Goal: Find specific page/section: Find specific page/section

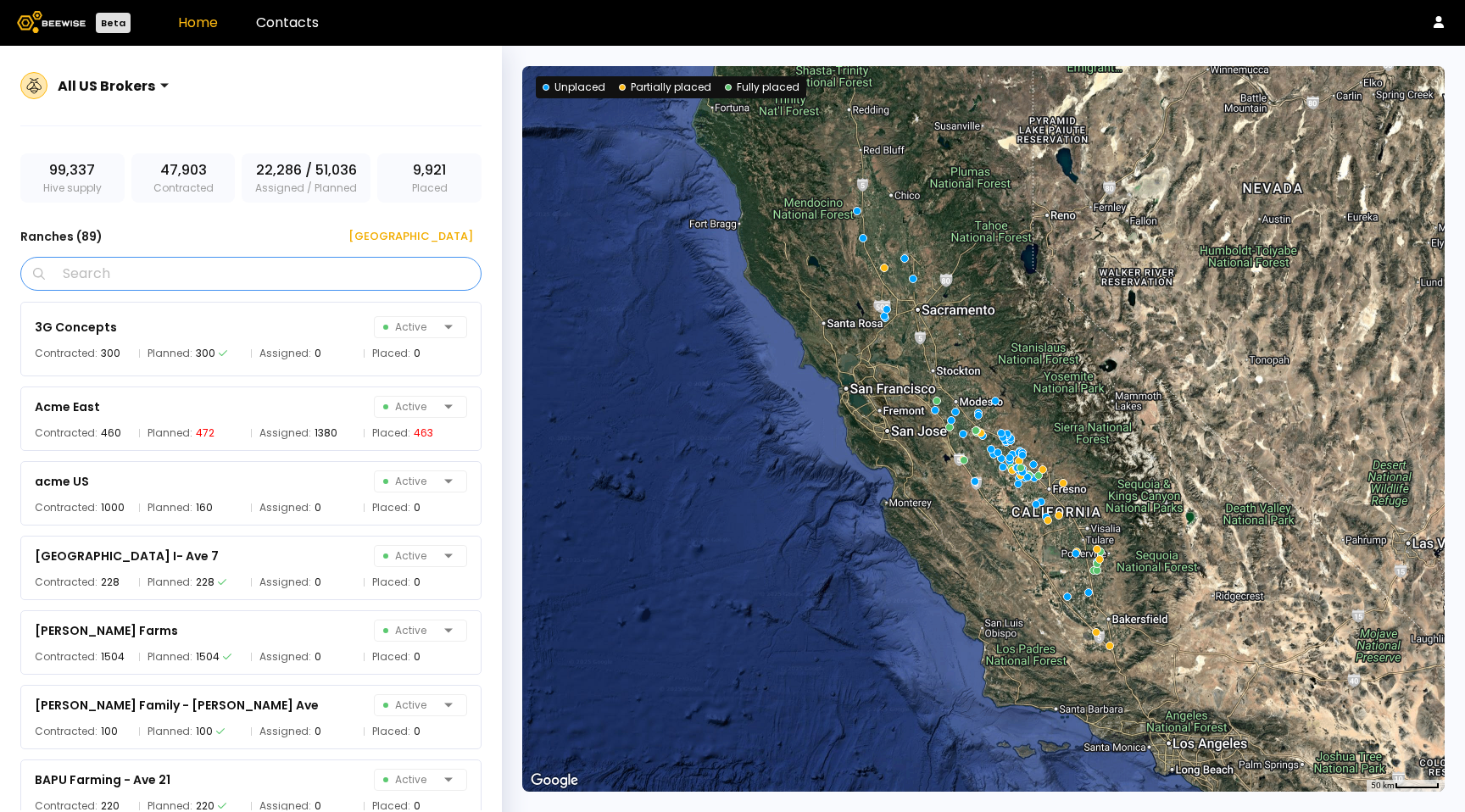
click at [264, 264] on input "Search" at bounding box center [257, 273] width 417 height 32
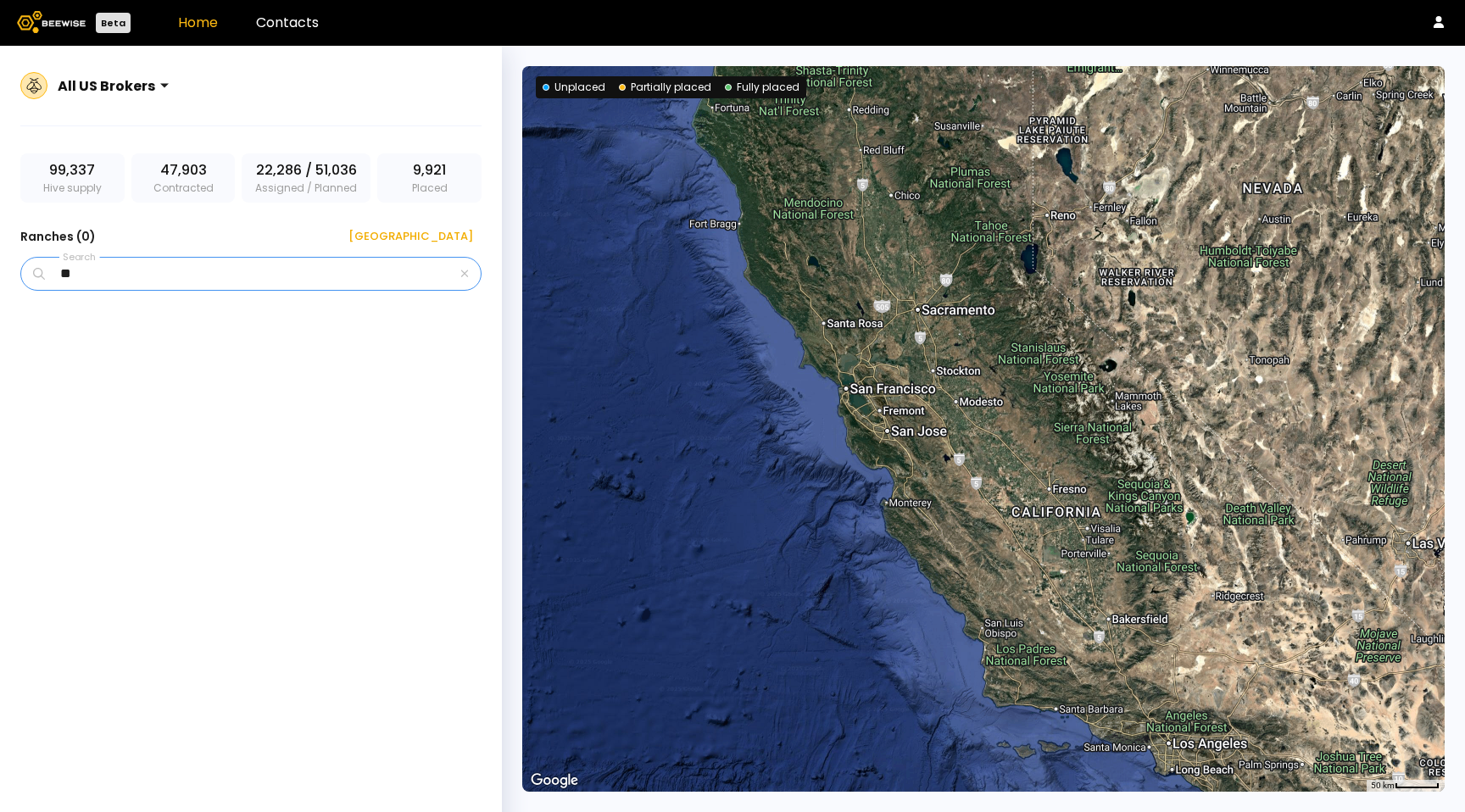
type input "*"
type input "******"
click at [298, 378] on div "Golden Eagle Active Contracted: 1498 Planned: 1496 Assigned: 1998 Placed: 0" at bounding box center [259, 555] width 478 height 509
click at [287, 344] on div "Golden Eagle Active Contracted: 1498 Planned: 1496 Assigned: 1998 Placed: 0" at bounding box center [251, 338] width 461 height 74
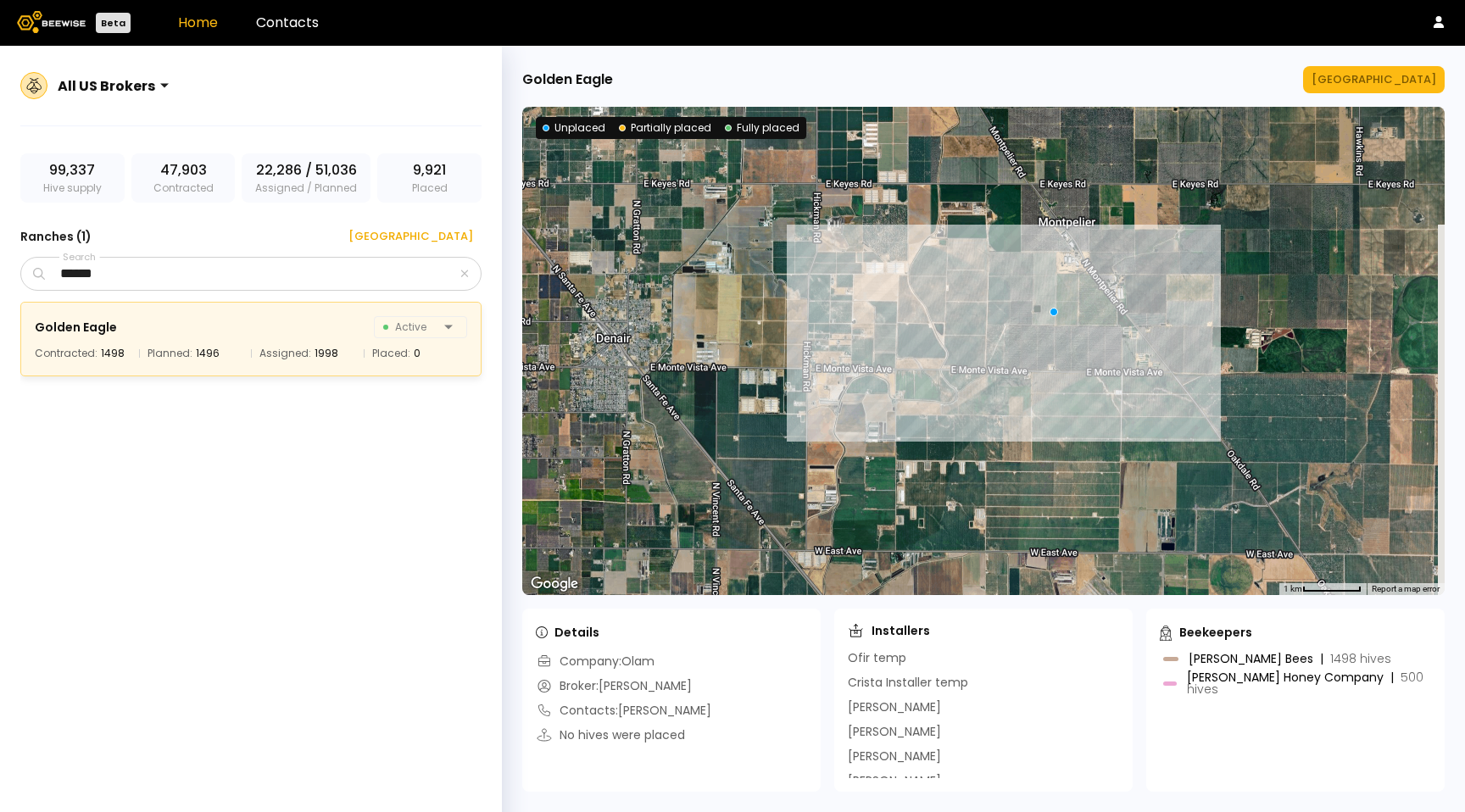
drag, startPoint x: 1288, startPoint y: 249, endPoint x: 1122, endPoint y: 273, distance: 167.7
click at [1139, 268] on div at bounding box center [983, 350] width 923 height 488
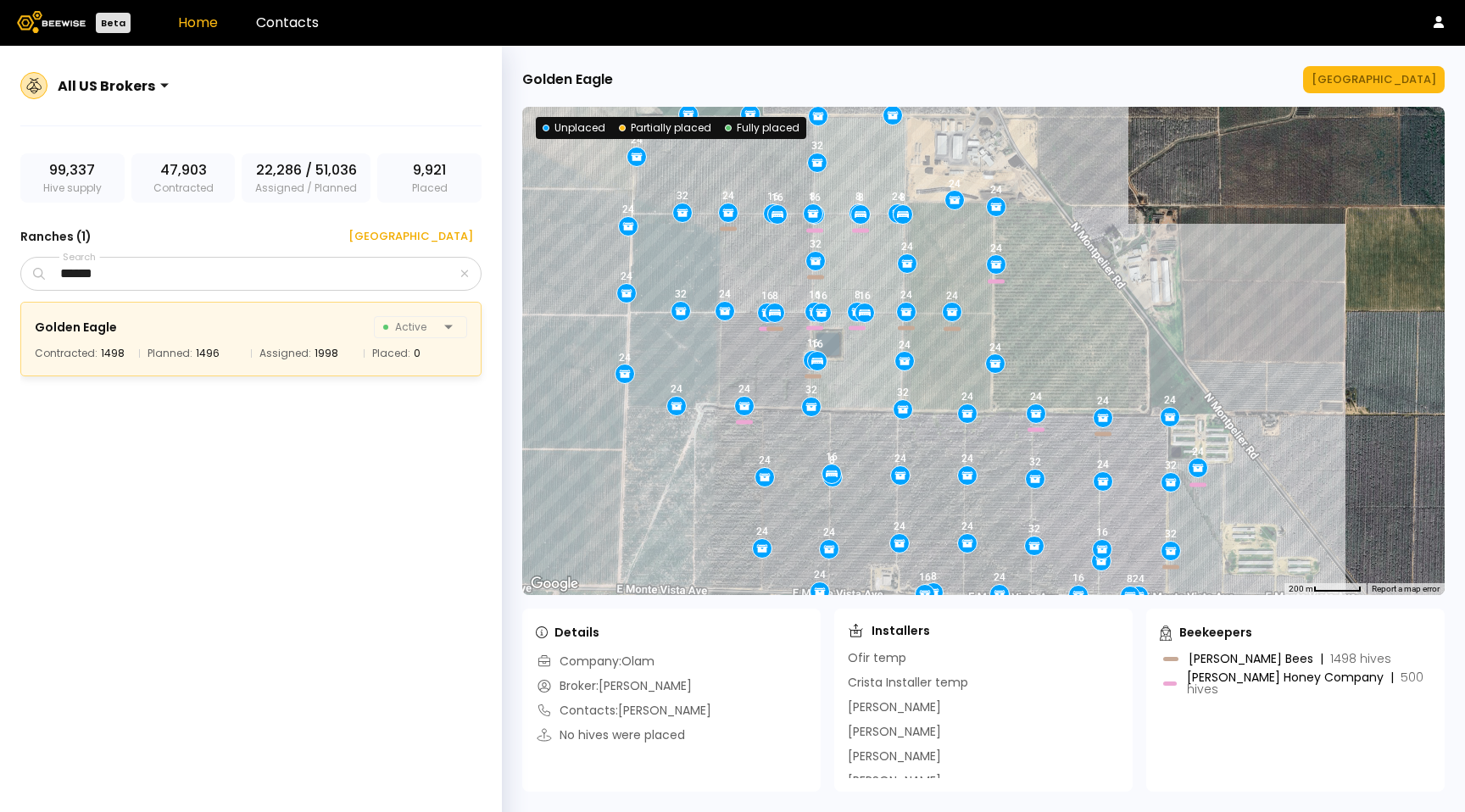
drag, startPoint x: 1174, startPoint y: 291, endPoint x: 1122, endPoint y: 245, distance: 69.4
click at [1122, 245] on div "24 16 16 8 16 24 16 32 24 24 24 24 16 16 24 16 24 24 8 24 24 24 24 8 32 24 32 1…" at bounding box center [983, 350] width 923 height 488
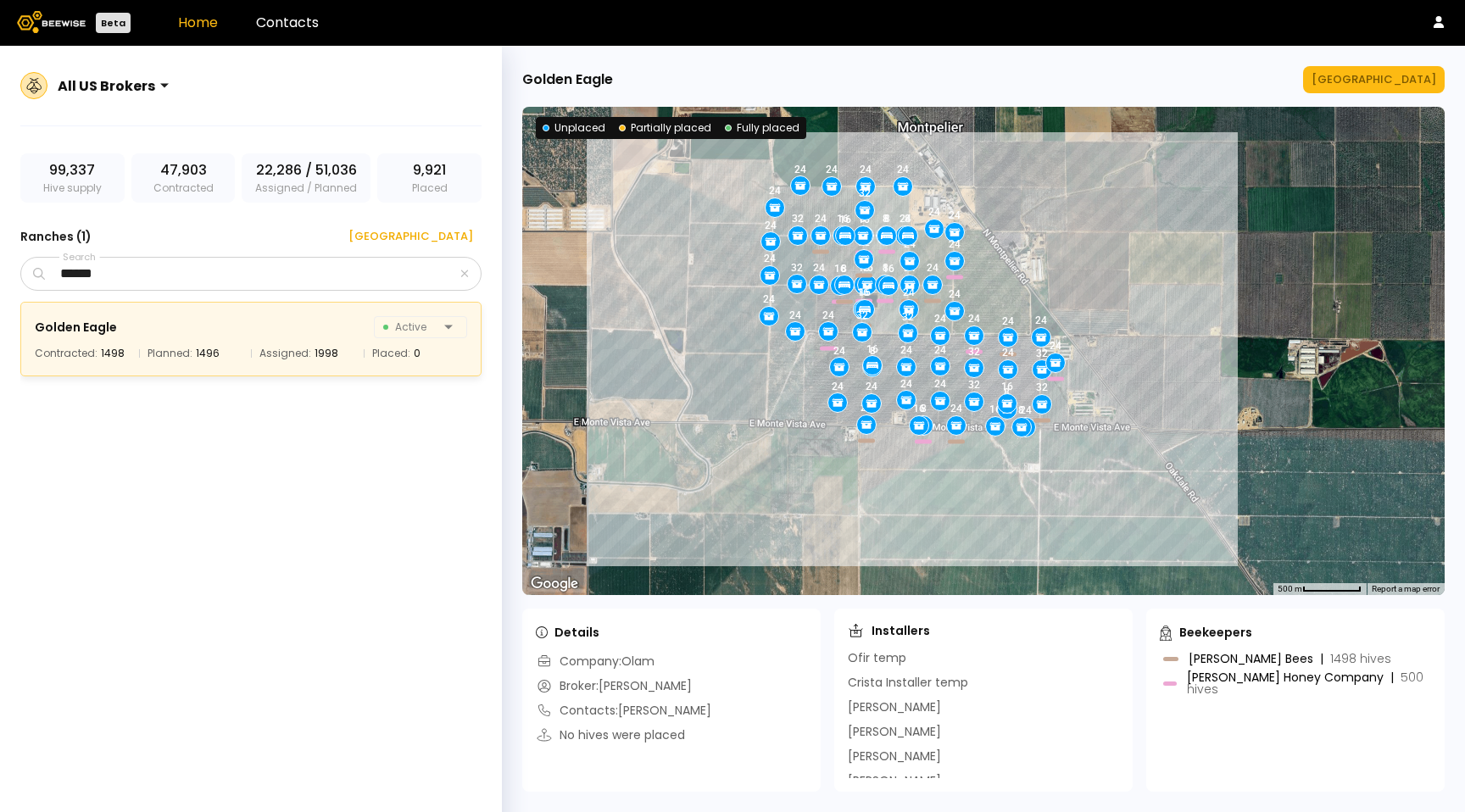
drag, startPoint x: 1143, startPoint y: 249, endPoint x: 1069, endPoint y: 259, distance: 74.7
click at [1072, 258] on div "24 16 16 8 16 24 16 32 24 24 24 24 16 16 24 16 24 24 8 24 24 24 24 8 32 24 32 1…" at bounding box center [983, 350] width 923 height 488
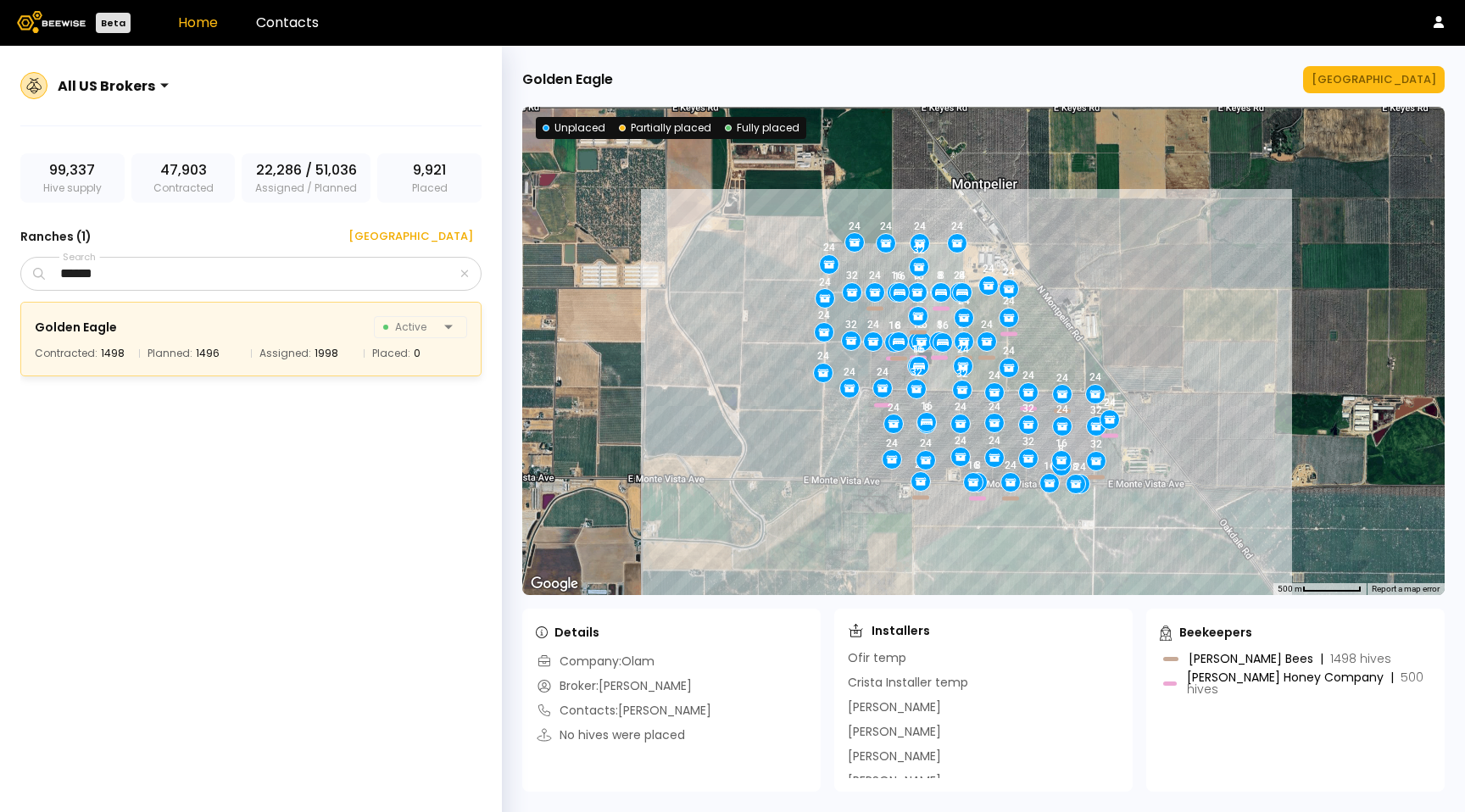
drag, startPoint x: 1168, startPoint y: 301, endPoint x: 1198, endPoint y: 342, distance: 50.8
click at [1224, 353] on div "24 16 16 8 16 24 16 32 24 24 24 24 16 16 24 16 24 24 8 24 24 24 24 8 32 24 32 1…" at bounding box center [983, 350] width 923 height 488
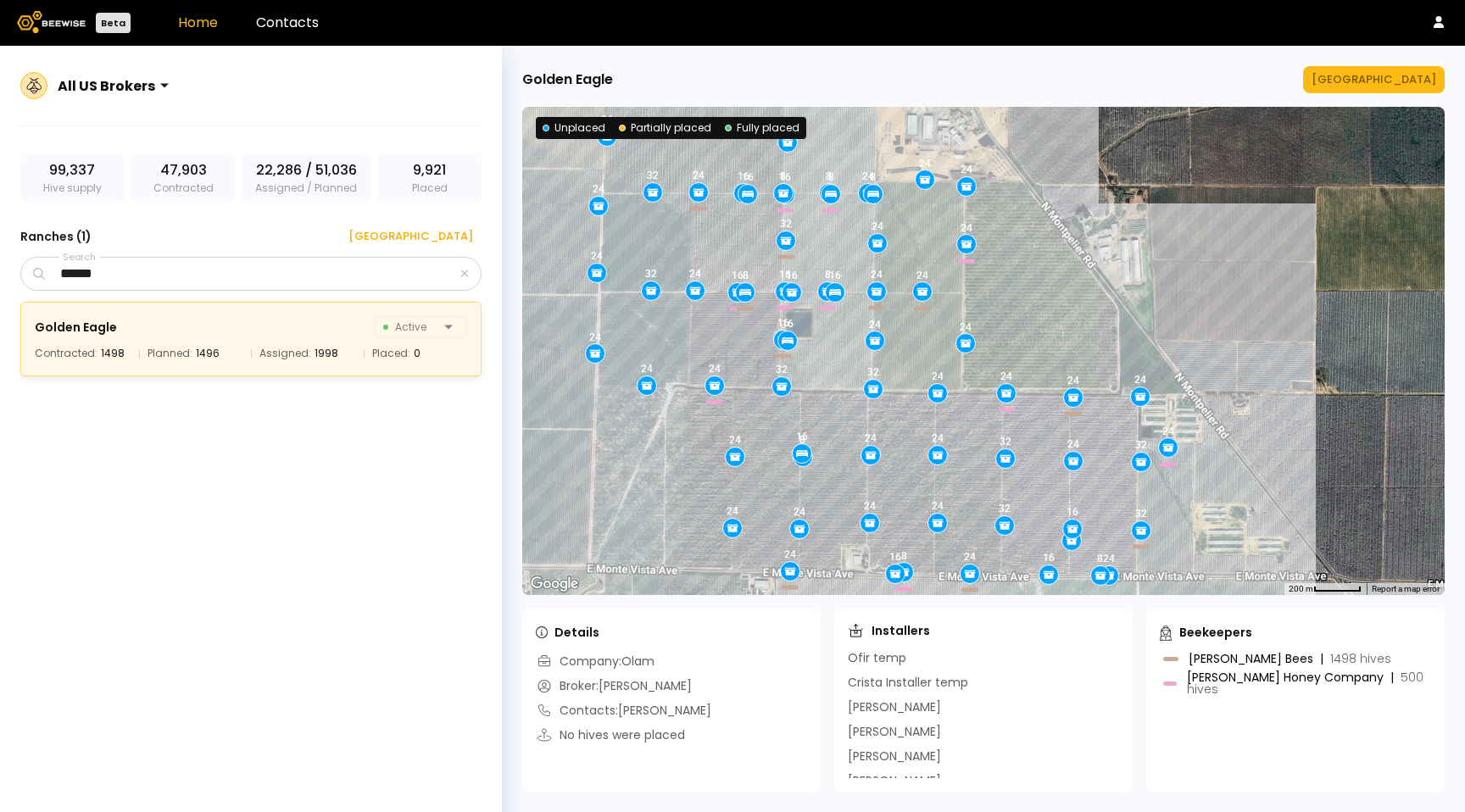
drag, startPoint x: 1194, startPoint y: 268, endPoint x: 1207, endPoint y: 280, distance: 17.7
click at [1207, 279] on div "24 16 16 8 16 24 16 32 24 24 24 24 16 16 24 16 24 24 8 24 24 24 24 8 32 24 32 1…" at bounding box center [983, 350] width 923 height 488
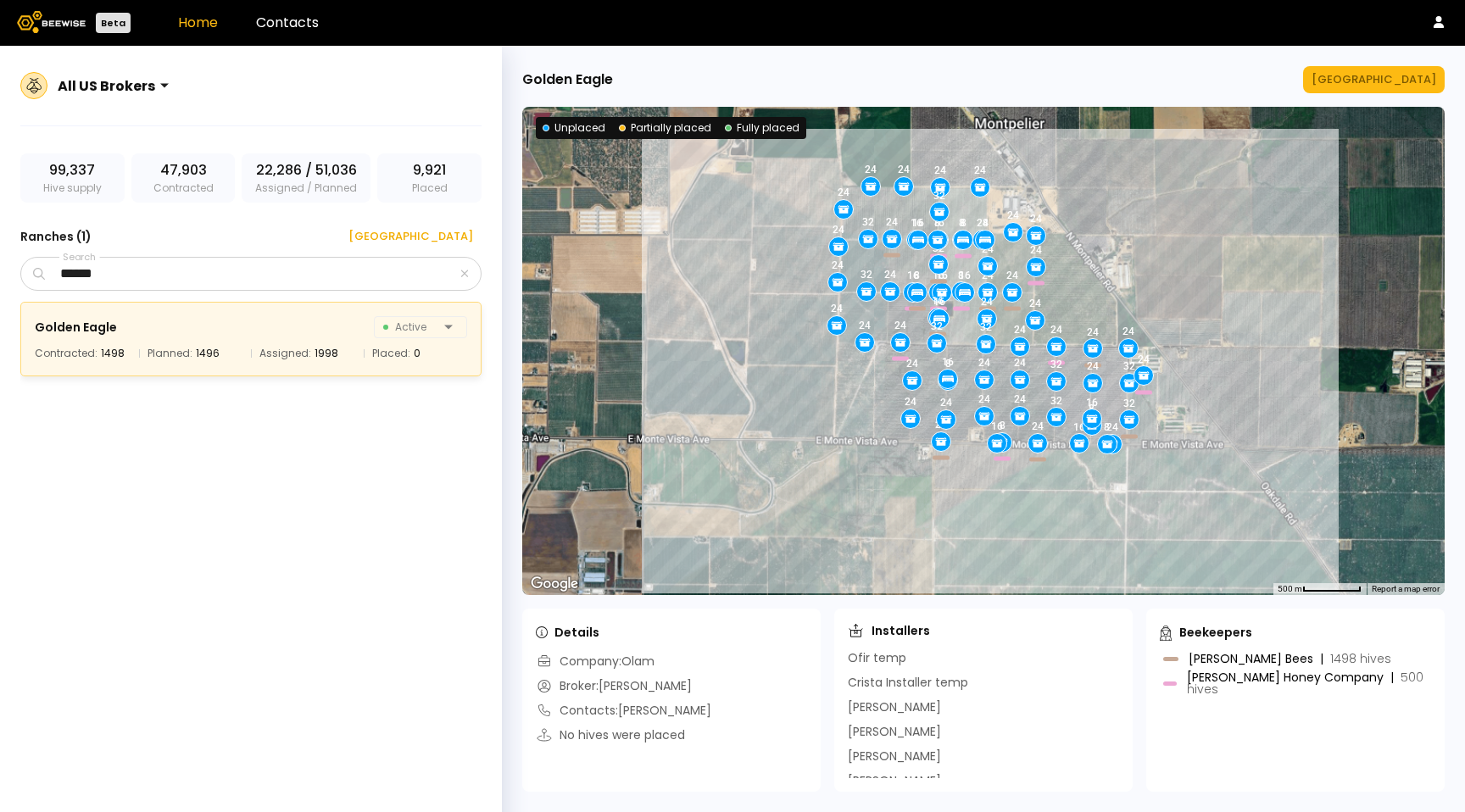
drag, startPoint x: 1214, startPoint y: 290, endPoint x: 1171, endPoint y: 297, distance: 43.6
click at [1171, 297] on div "24 16 16 8 16 24 16 32 24 24 24 24 16 16 24 16 24 24 8 24 24 24 24 8 32 24 32 1…" at bounding box center [983, 350] width 923 height 488
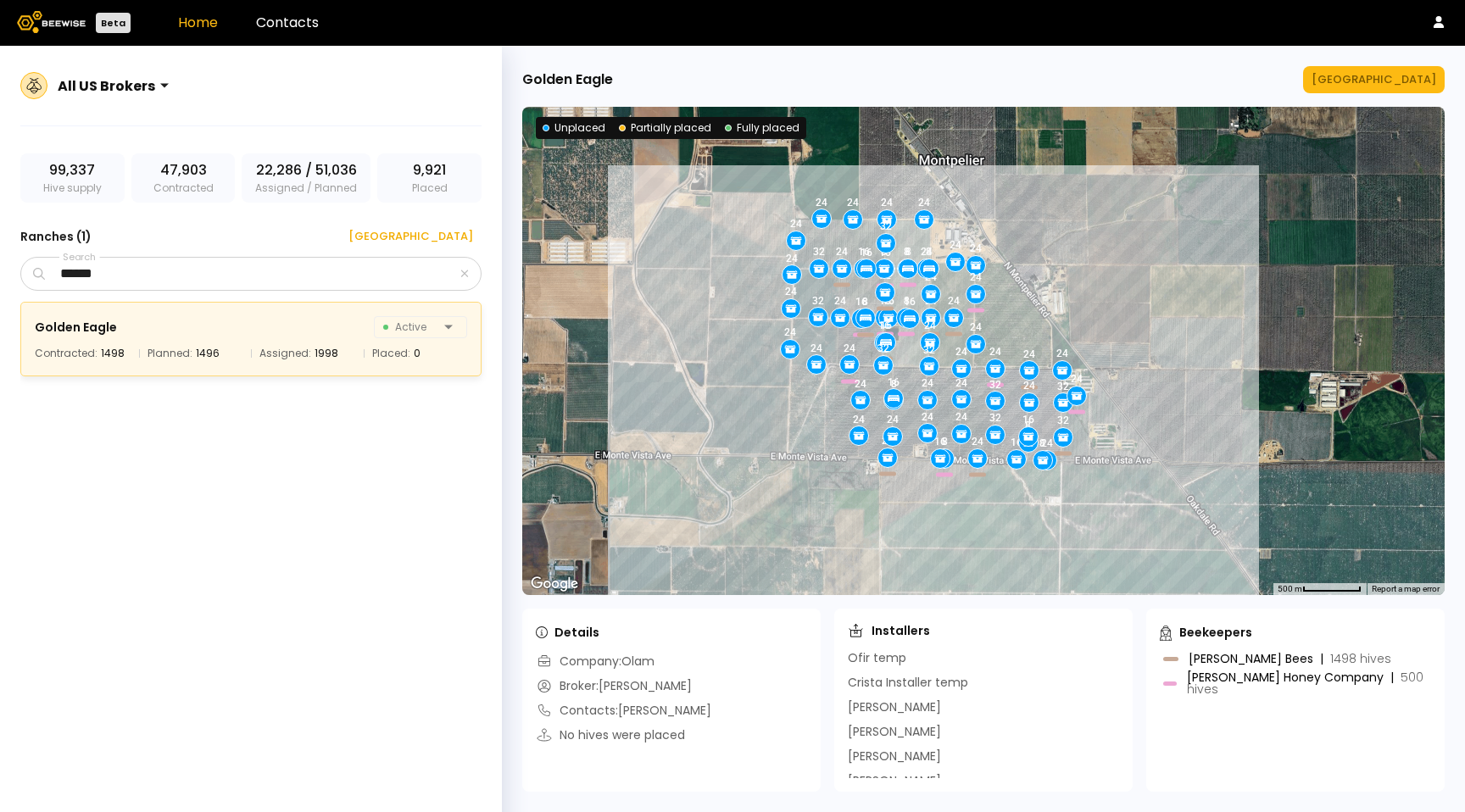
drag, startPoint x: 1205, startPoint y: 265, endPoint x: 1150, endPoint y: 284, distance: 58.2
click at [1150, 284] on div "24 16 16 8 16 24 16 32 24 24 24 24 16 16 24 16 24 24 8 24 24 24 24 8 32 24 32 1…" at bounding box center [983, 350] width 923 height 488
click at [216, 337] on div "Golden Eagle Active" at bounding box center [251, 327] width 432 height 24
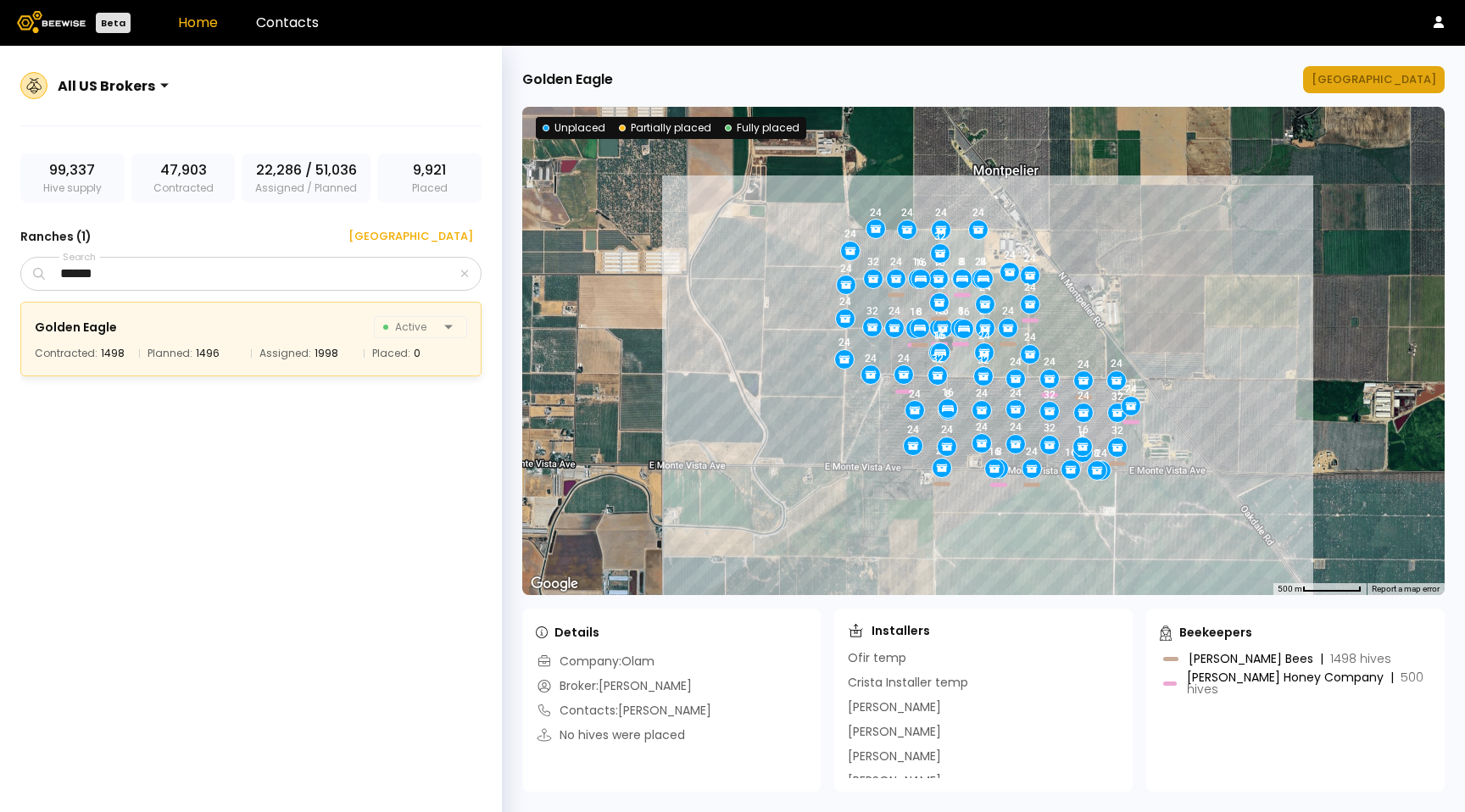
click at [1409, 68] on button "[GEOGRAPHIC_DATA]" at bounding box center [1374, 79] width 142 height 27
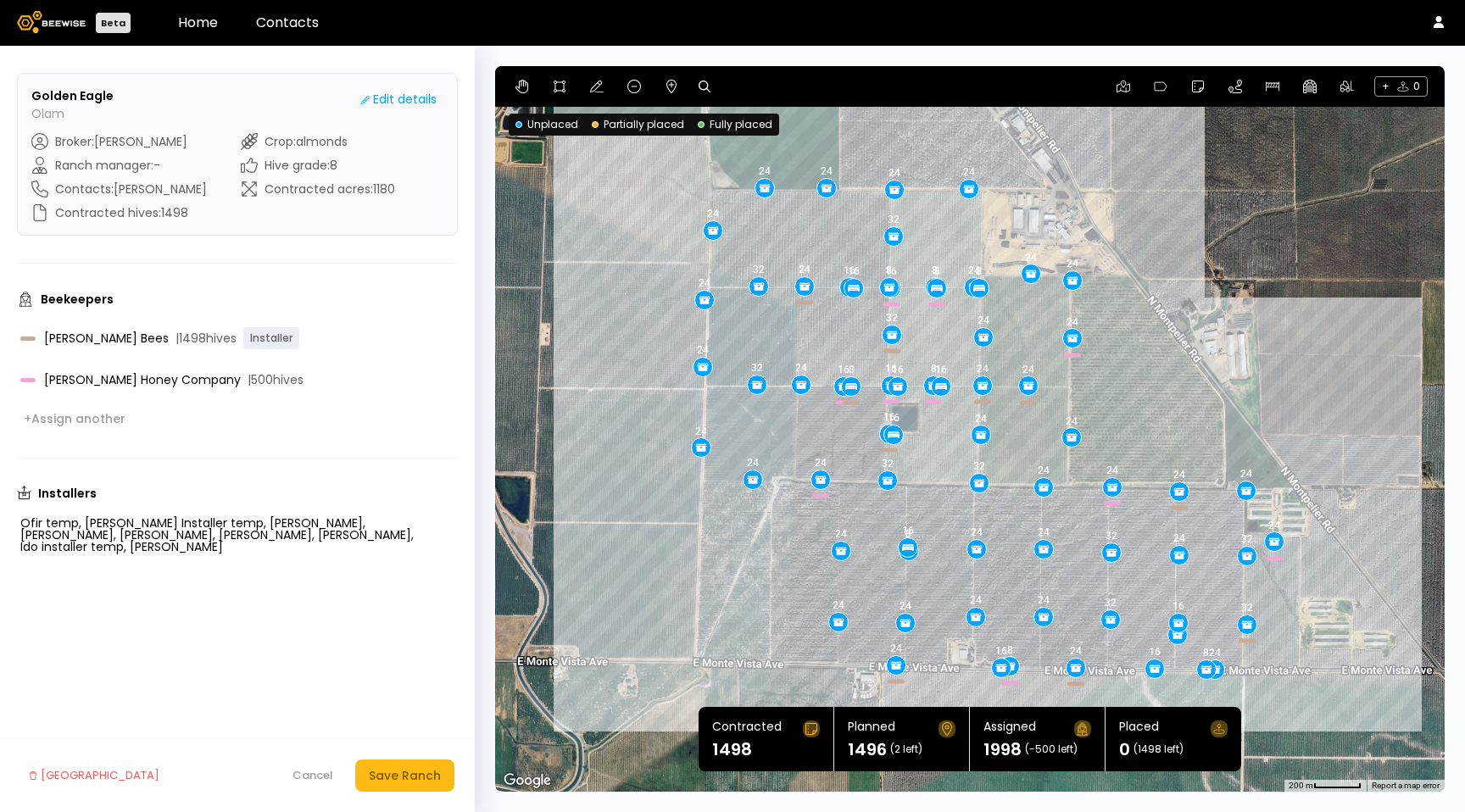
click at [517, 404] on div "24 16 16 8 16 24 16 32 24 24 24 24 16 16 24 16 24 24 8 24 24 24 24 8 32 24 32 1…" at bounding box center [970, 428] width 950 height 725
